Goal: Transaction & Acquisition: Download file/media

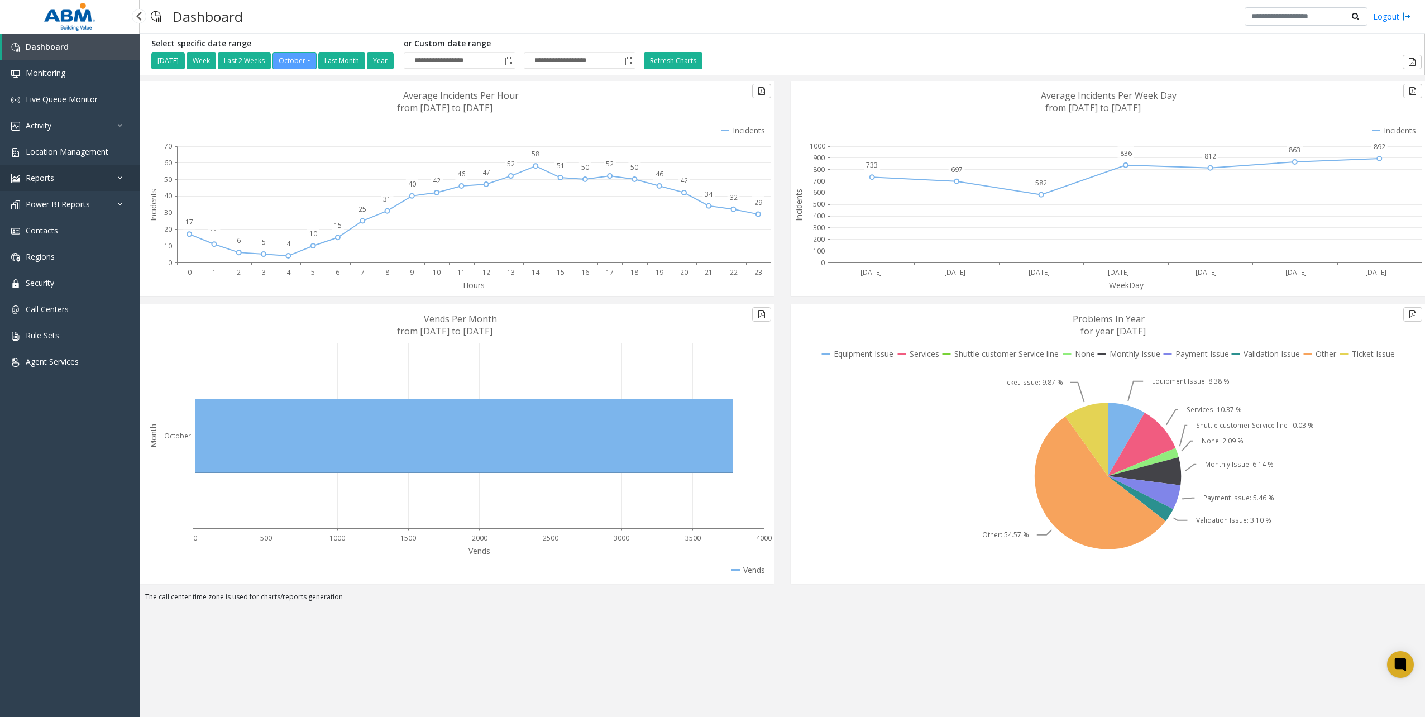
click at [81, 182] on link "Reports" at bounding box center [70, 178] width 140 height 26
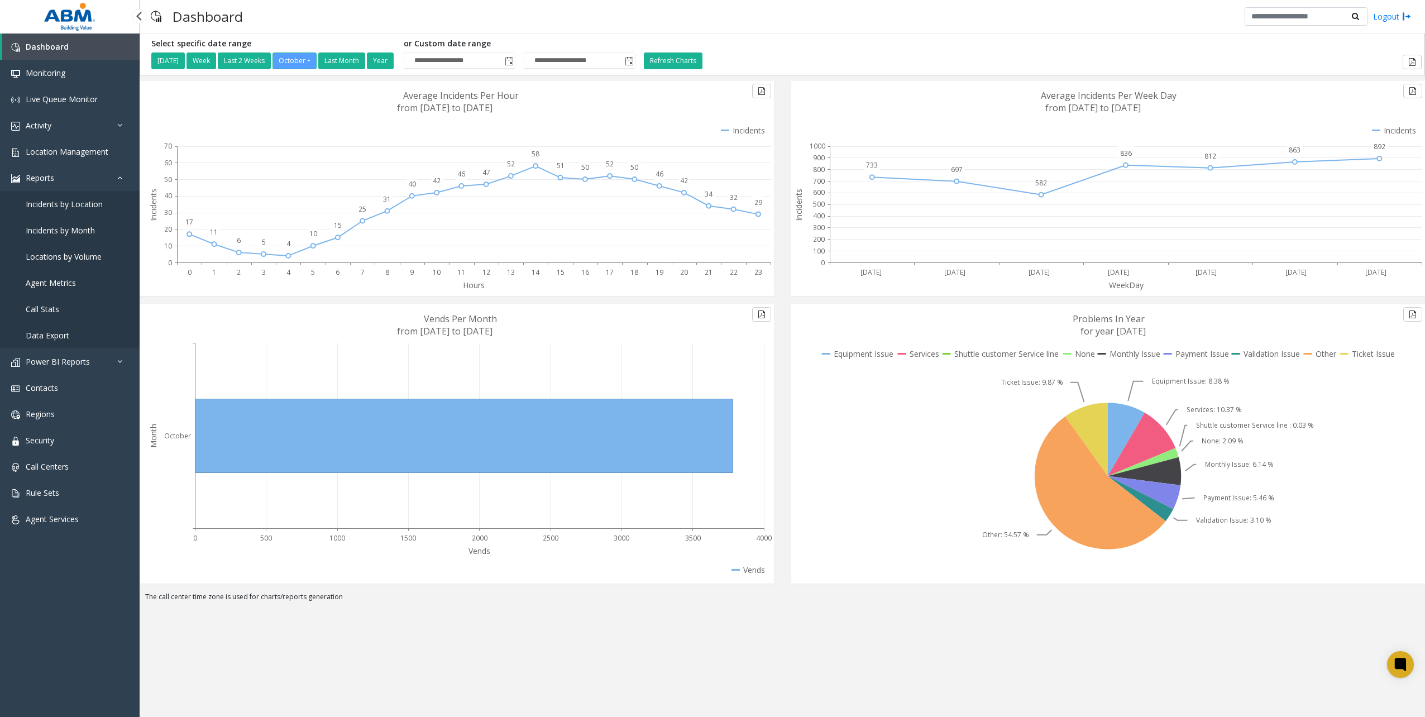
click at [66, 333] on span "Data Export" at bounding box center [48, 335] width 44 height 11
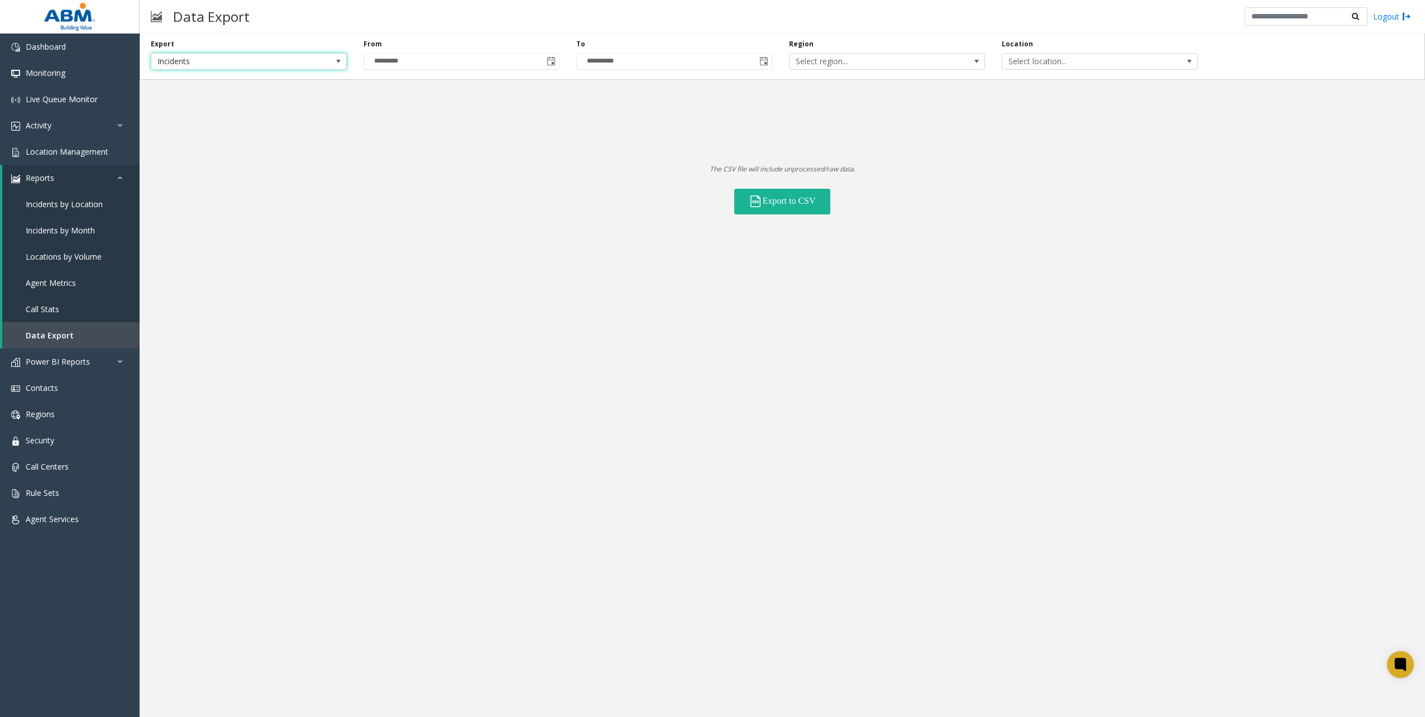
click at [326, 58] on span "Incidents" at bounding box center [249, 61] width 196 height 17
click at [184, 91] on li "Locations" at bounding box center [248, 94] width 193 height 15
drag, startPoint x: 499, startPoint y: 166, endPoint x: 580, endPoint y: 123, distance: 91.7
click at [499, 166] on p "The CSV file will include unprocessed/raw data." at bounding box center [782, 169] width 1285 height 11
click at [973, 61] on span "All Statuses" at bounding box center [974, 62] width 156 height 16
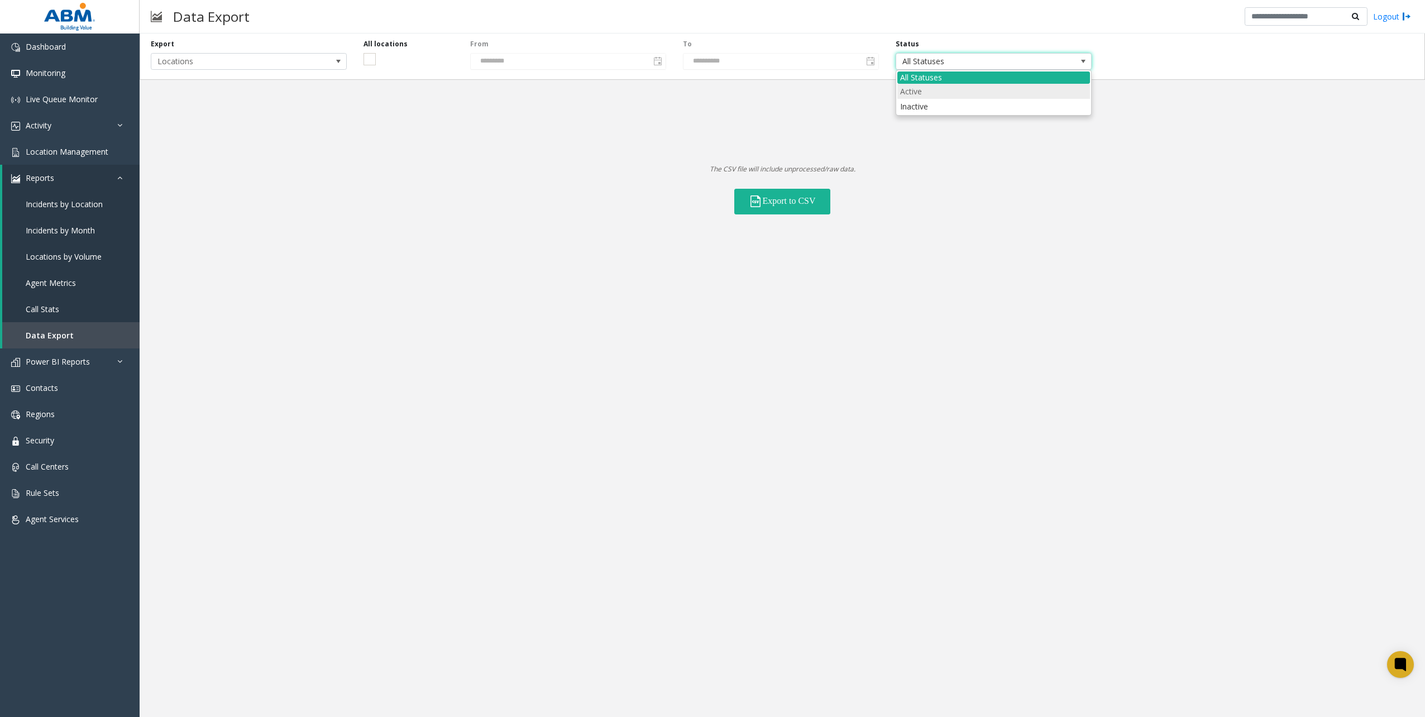
click at [916, 90] on li "Active" at bounding box center [993, 91] width 193 height 15
click at [943, 303] on div "**********" at bounding box center [782, 375] width 1285 height 683
click at [781, 203] on button "Export to CSV" at bounding box center [782, 202] width 96 height 26
click at [944, 345] on div "**********" at bounding box center [782, 375] width 1285 height 683
click at [61, 151] on span "Location Management" at bounding box center [67, 151] width 83 height 11
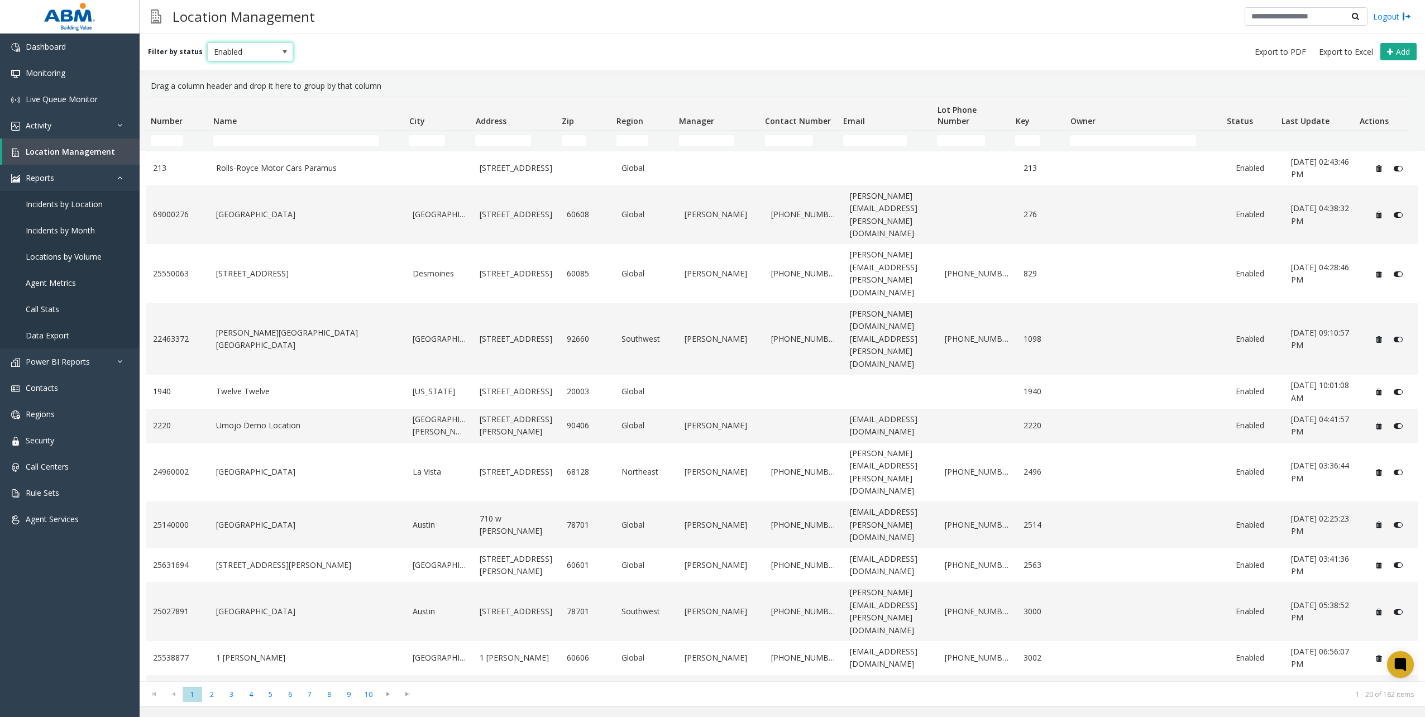
click at [243, 50] on span "Enabled" at bounding box center [242, 52] width 68 height 18
click at [233, 71] on li "All" at bounding box center [245, 70] width 83 height 15
